Goal: Find specific page/section: Find specific page/section

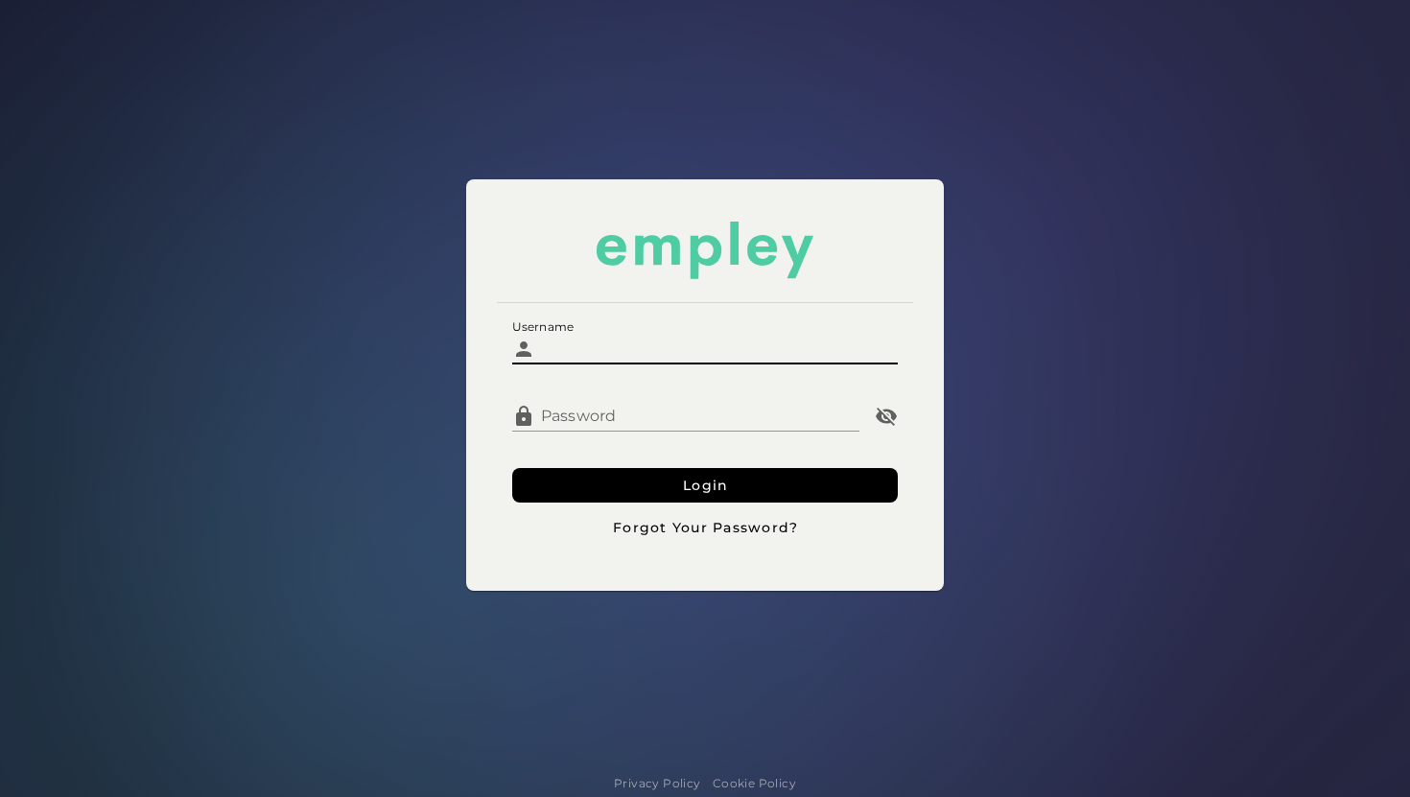
click at [569, 364] on input "Username" at bounding box center [716, 342] width 363 height 46
type input "*******"
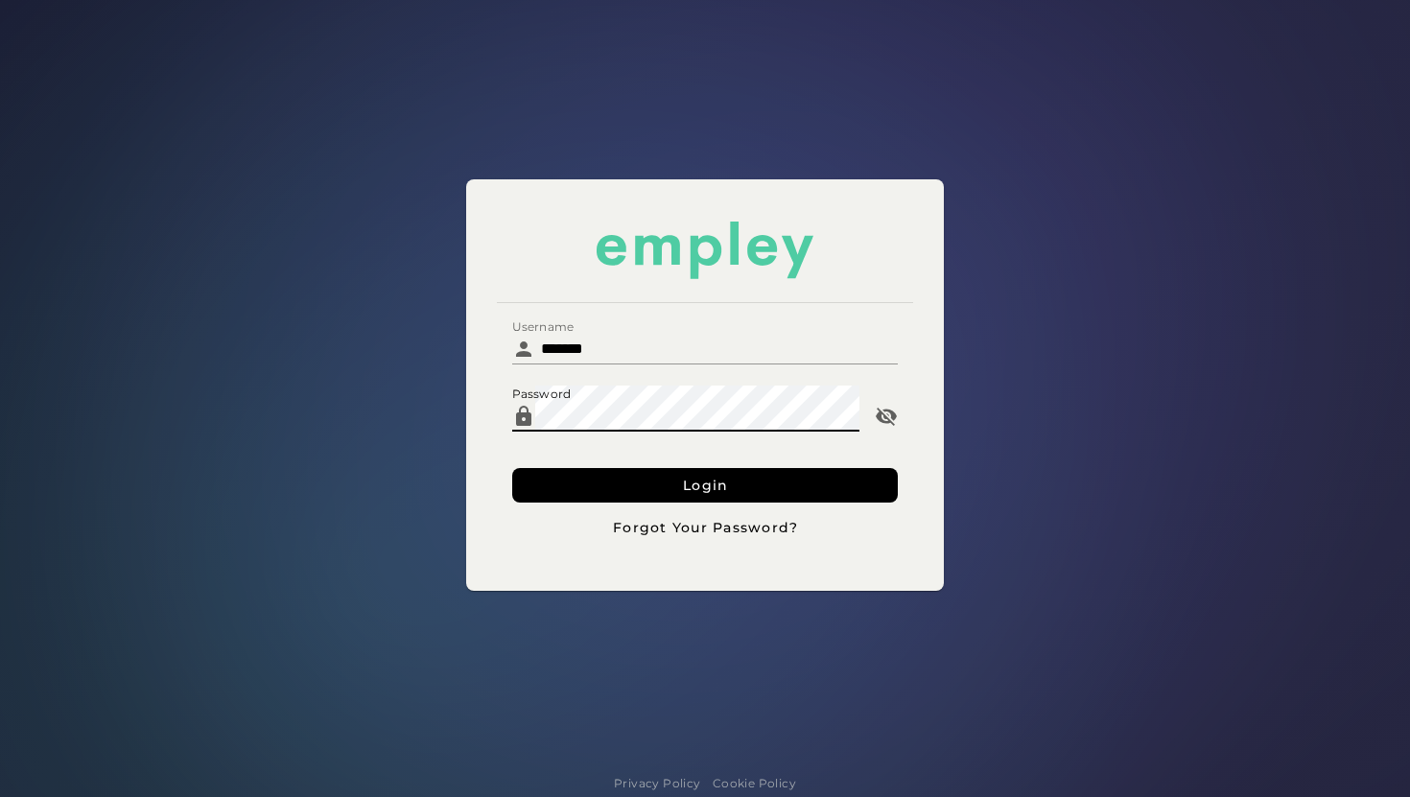
click at [512, 468] on button "Login" at bounding box center [705, 485] width 386 height 35
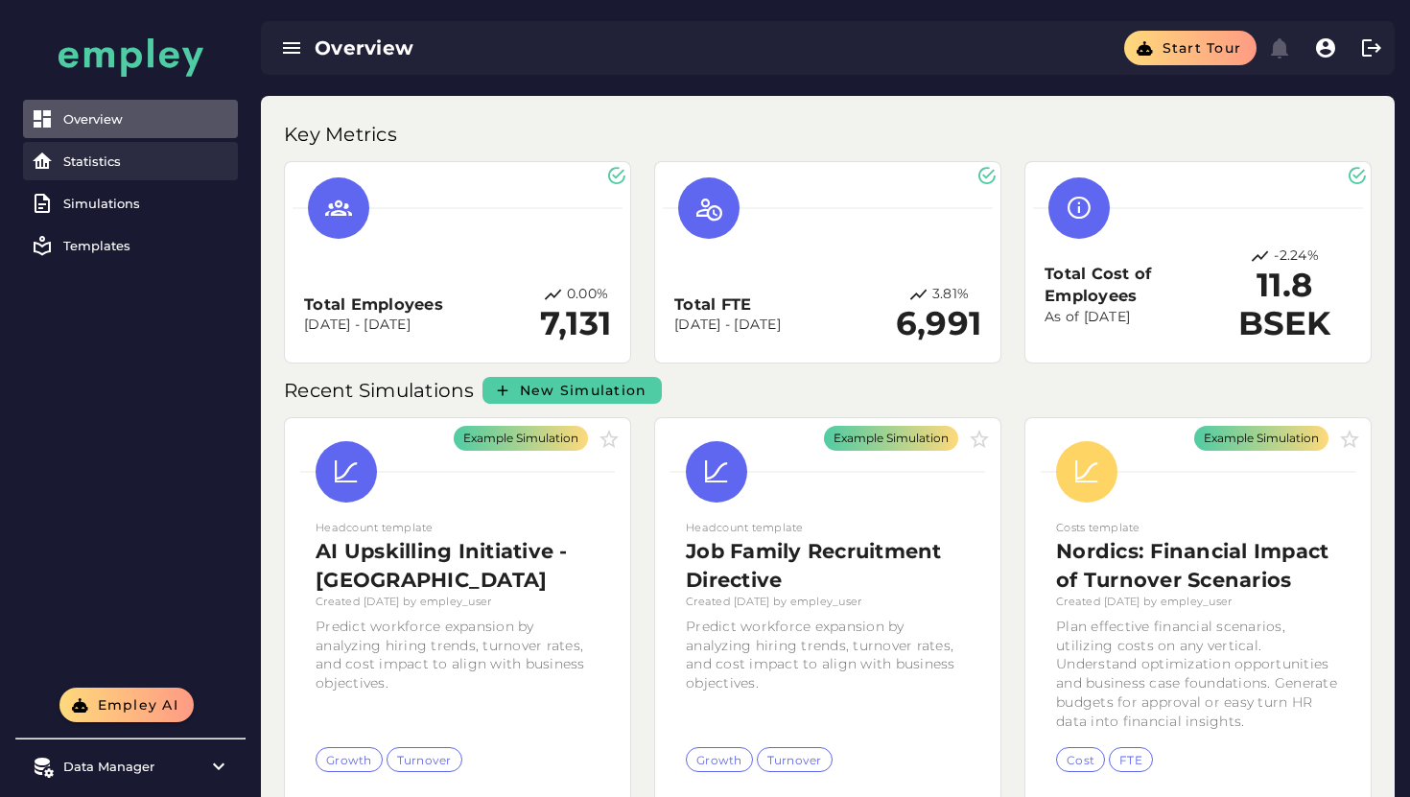
click at [159, 164] on div "Statistics" at bounding box center [146, 161] width 167 height 15
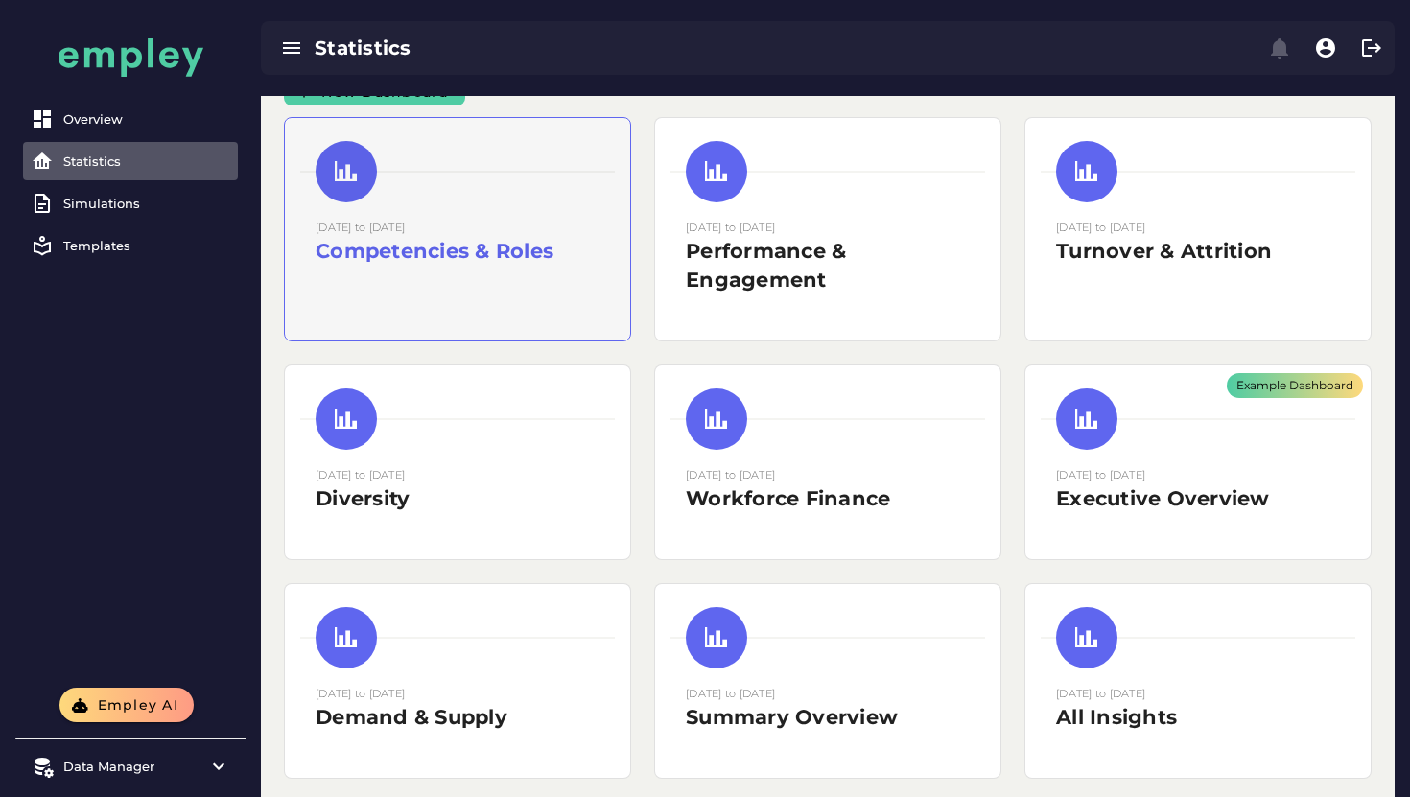
scroll to position [13, 0]
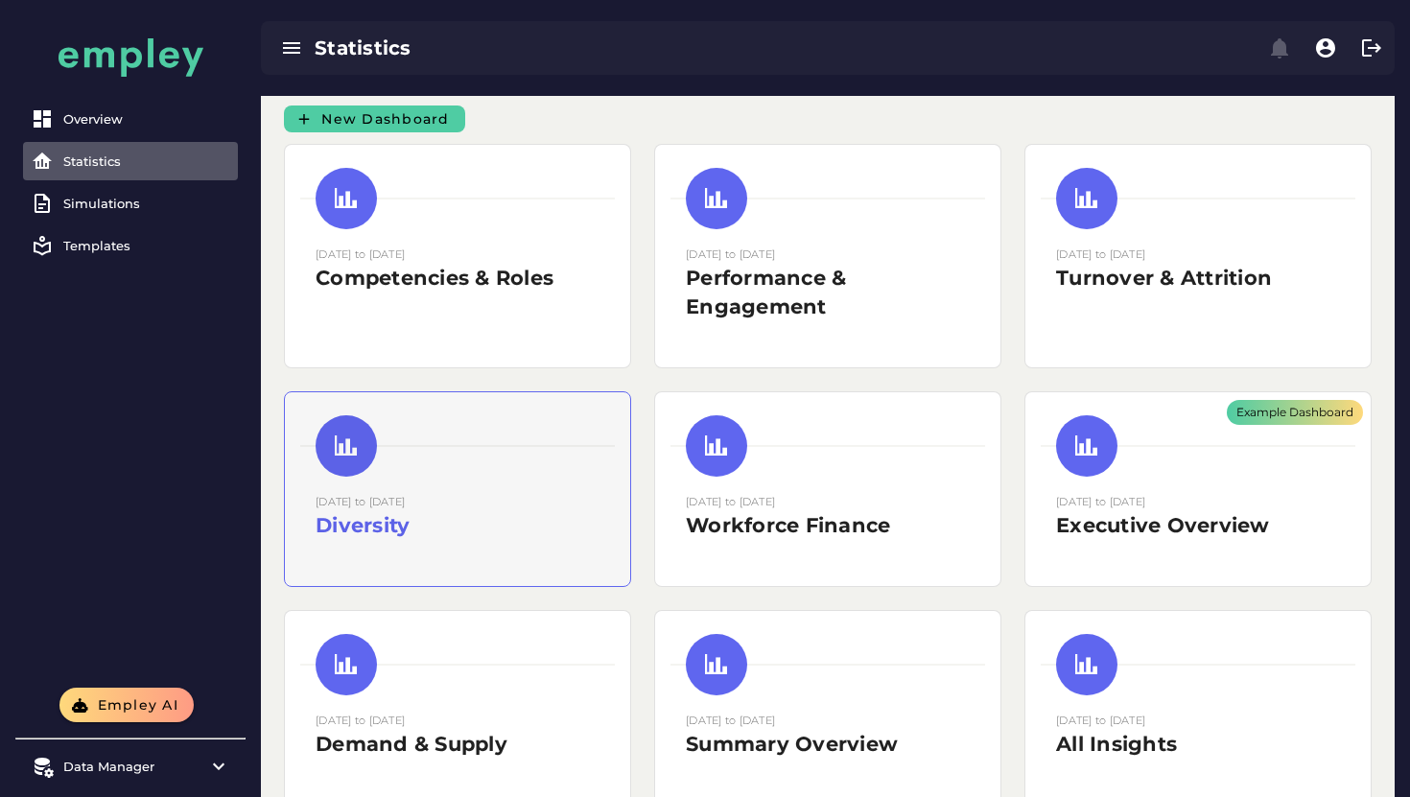
click at [461, 453] on div at bounding box center [457, 445] width 315 height 61
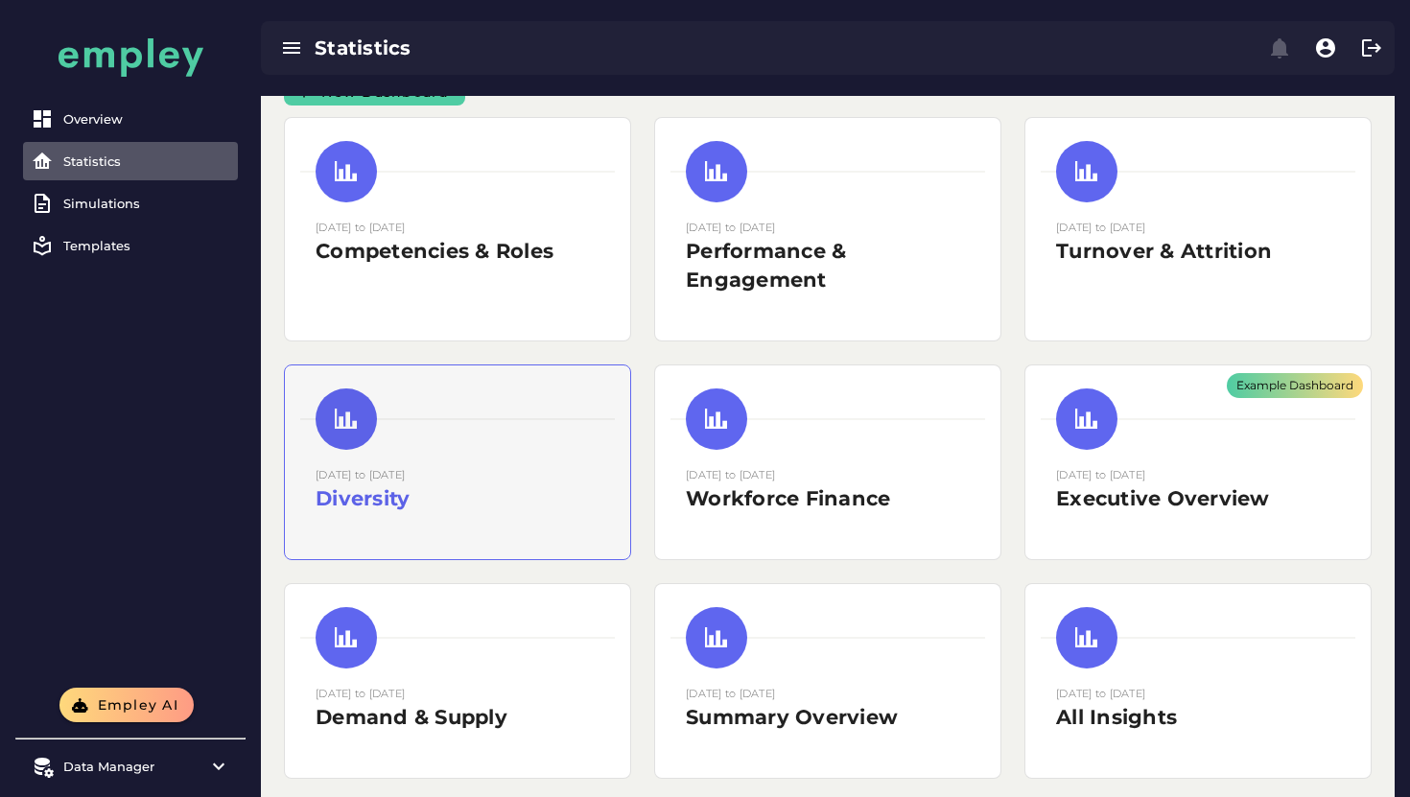
scroll to position [55, 0]
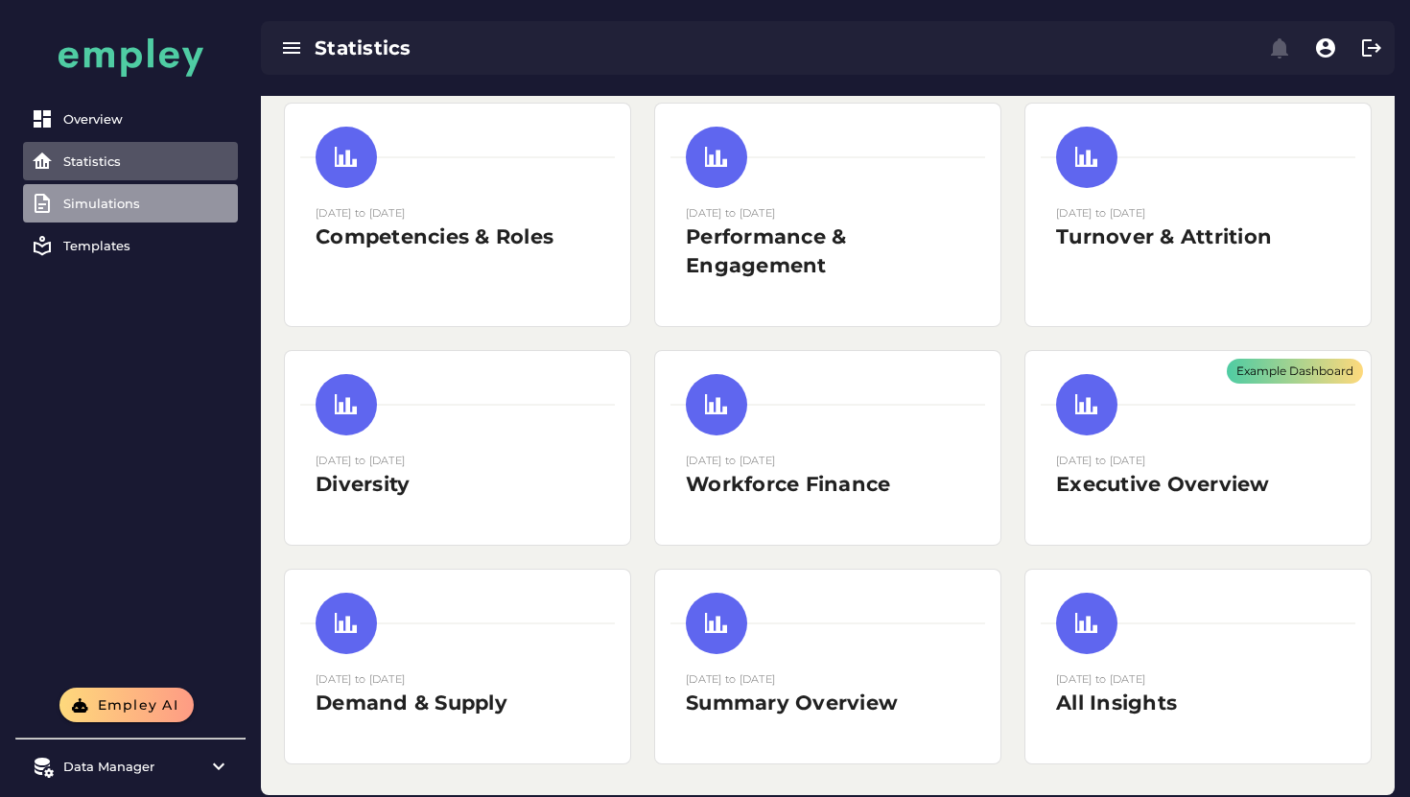
click at [201, 213] on link "Simulations" at bounding box center [130, 203] width 215 height 38
